Goal: Book appointment/travel/reservation

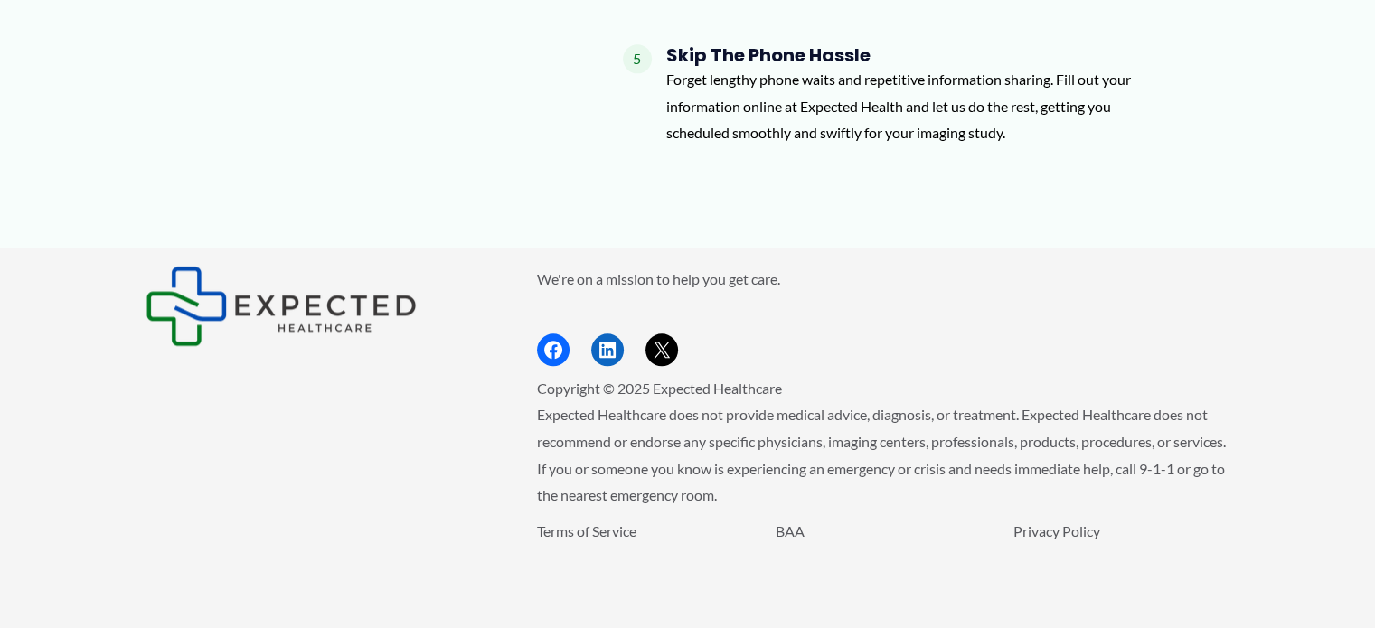
scroll to position [2119, 0]
type input "**********"
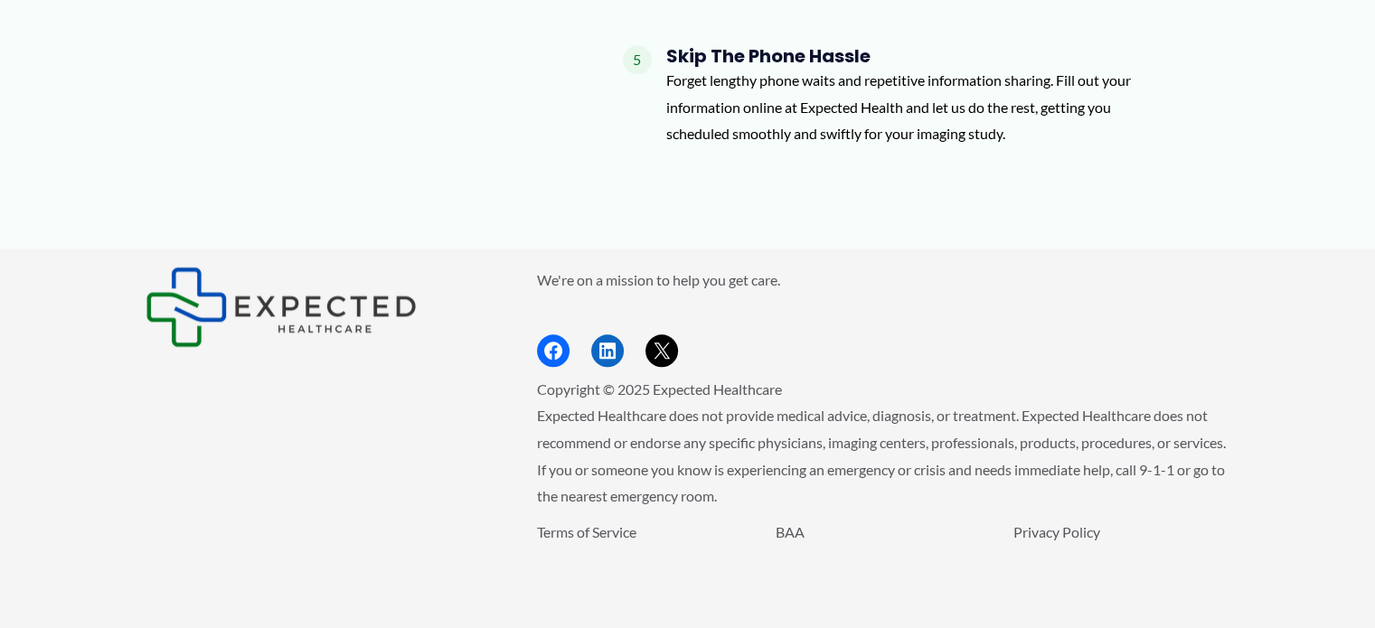
type input "**********"
